Goal: Task Accomplishment & Management: Complete application form

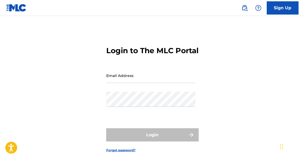
click at [279, 10] on link "Sign Up" at bounding box center [283, 7] width 32 height 13
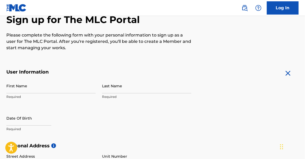
scroll to position [52, 0]
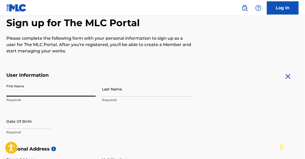
click at [79, 87] on input "First Name" at bounding box center [50, 88] width 89 height 15
type input "l"
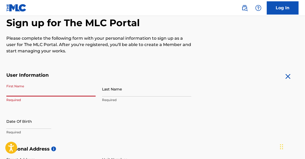
type input "l"
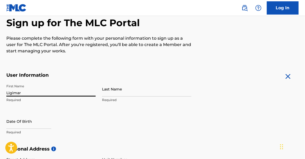
type input "Ligimar"
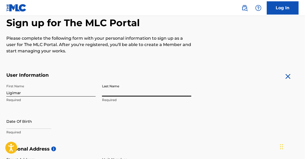
click at [113, 88] on input "Last Name" at bounding box center [146, 88] width 89 height 15
type input "[PERSON_NAME]"
click at [15, 120] on input "text" at bounding box center [28, 121] width 45 height 15
select select "8"
select select "2025"
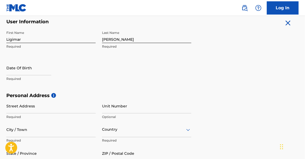
scroll to position [106, 0]
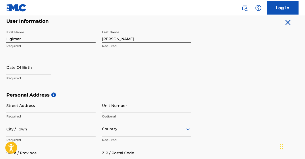
click at [14, 65] on input "text" at bounding box center [28, 67] width 45 height 15
select select "8"
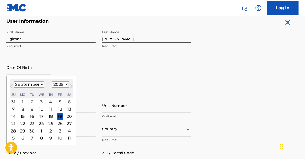
click at [62, 84] on select "1899 1900 1901 1902 1903 1904 1905 1906 1907 1908 1909 1910 1911 1912 1913 1914…" at bounding box center [60, 84] width 17 height 6
select select "1999"
click at [52, 81] on select "1899 1900 1901 1902 1903 1904 1905 1906 1907 1908 1909 1910 1911 1912 1913 1914…" at bounding box center [60, 84] width 17 height 6
click at [28, 82] on select "January February March April May June July August September October November De…" at bounding box center [29, 84] width 30 height 6
select select "11"
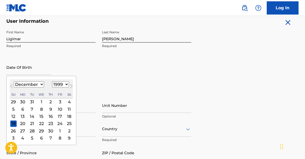
click at [14, 81] on select "January February March April May June July August September October November De…" at bounding box center [29, 84] width 30 height 6
click at [22, 122] on div "20" at bounding box center [23, 123] width 6 height 6
type input "[DATE]"
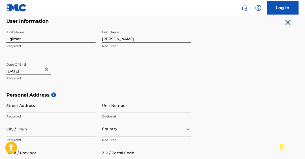
click at [25, 107] on input "Street Address" at bounding box center [50, 105] width 89 height 15
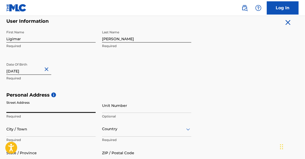
type input "[STREET_ADDRESS]"
type input "[GEOGRAPHIC_DATA]"
type input "FL"
type input "33073-1985"
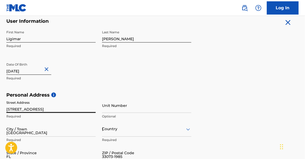
type input "954"
type input "9096693"
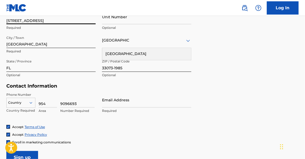
scroll to position [196, 0]
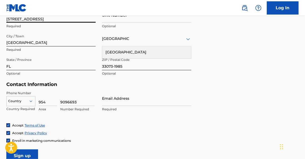
click at [123, 66] on input "33073-1985" at bounding box center [146, 62] width 89 height 15
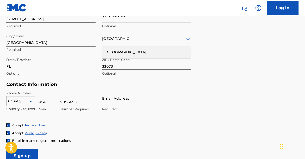
type input "33073"
click at [112, 99] on input "Email Address" at bounding box center [146, 98] width 89 height 15
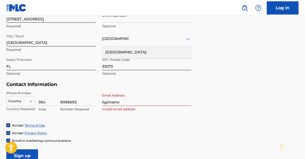
click at [43, 139] on span "Enroll in marketing communications" at bounding box center [41, 141] width 59 height 4
click at [156, 134] on div "Accept Privacy Policy" at bounding box center [152, 133] width 292 height 4
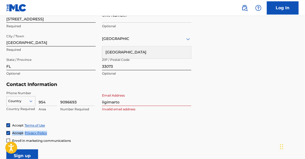
copy span "Accept Privacy Policy"
click at [127, 104] on input "ligimarto" at bounding box center [146, 98] width 89 height 15
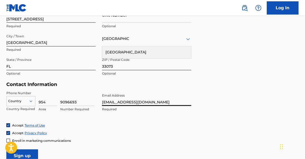
type input "[EMAIL_ADDRESS][DOMAIN_NAME]"
click at [79, 101] on input "9096693" at bounding box center [77, 98] width 34 height 15
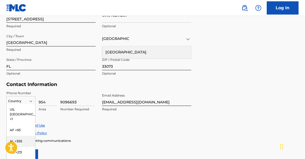
scroll to position [220, 0]
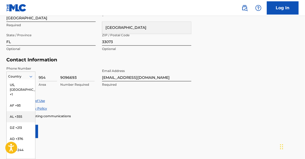
click at [27, 79] on div "216 results available. Use Up and Down to choose options, press Enter to select…" at bounding box center [20, 76] width 29 height 8
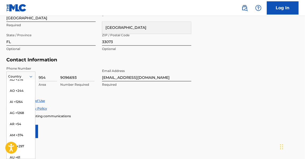
scroll to position [0, 0]
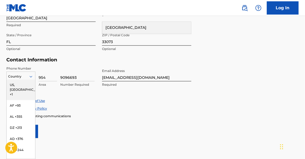
click at [24, 83] on div "US, [GEOGRAPHIC_DATA] +1" at bounding box center [21, 89] width 29 height 21
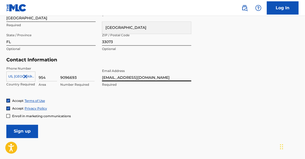
click at [149, 78] on input "[EMAIL_ADDRESS][DOMAIN_NAME]" at bounding box center [146, 73] width 89 height 15
click at [165, 78] on input "[EMAIL_ADDRESS][DOMAIN_NAME]" at bounding box center [146, 73] width 89 height 15
